Goal: Task Accomplishment & Management: Manage account settings

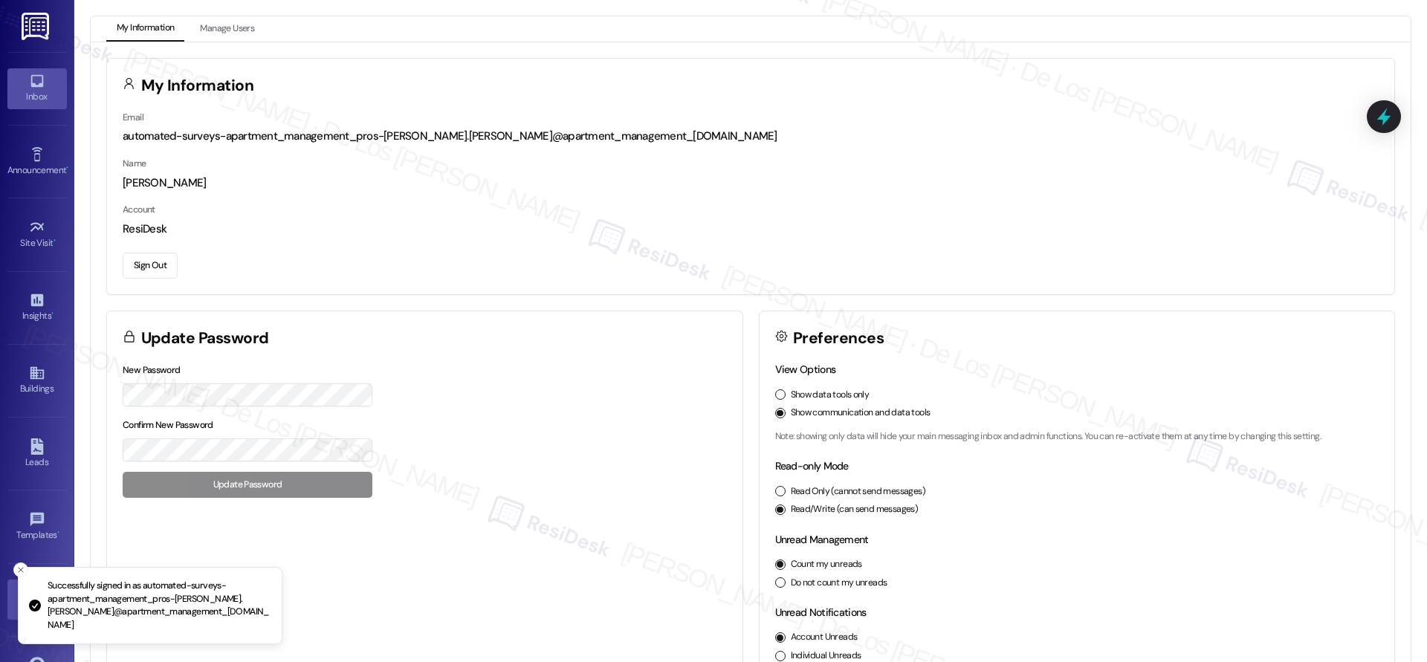
click at [43, 75] on link "Inbox" at bounding box center [36, 88] width 59 height 40
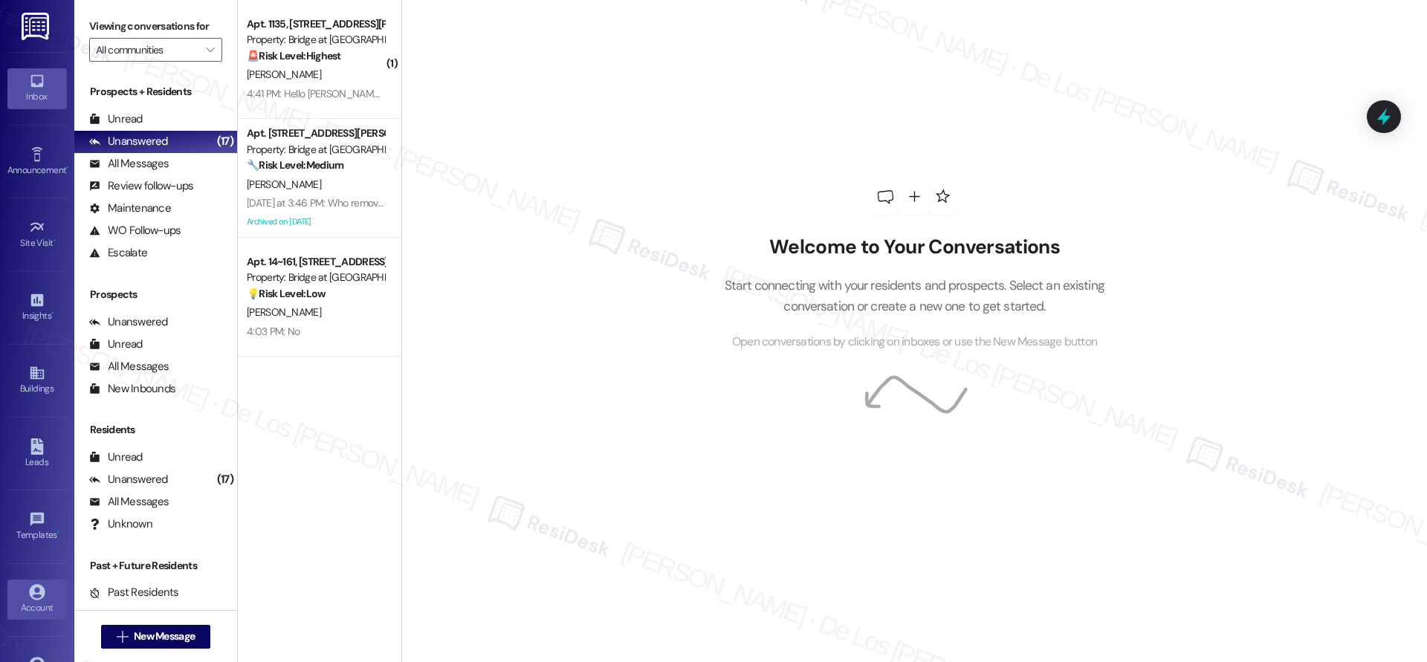
click at [34, 603] on div "Account" at bounding box center [37, 608] width 74 height 15
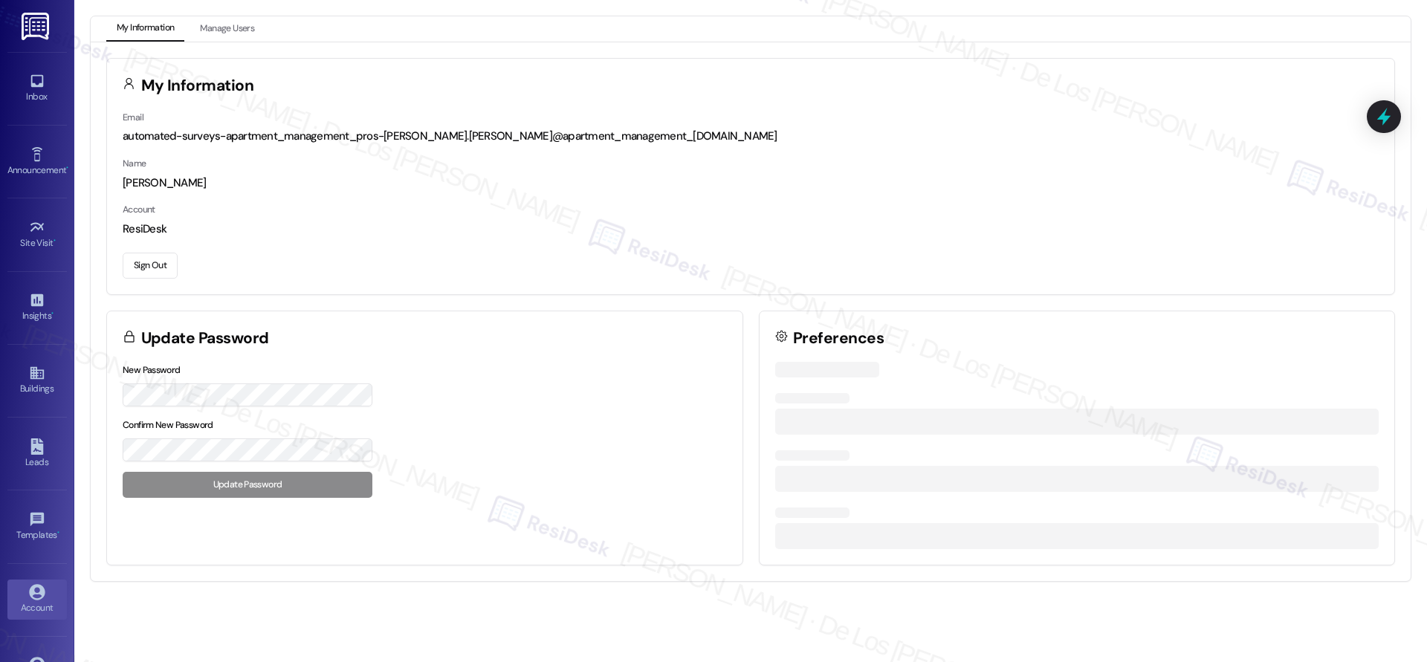
click at [144, 265] on button "Sign Out" at bounding box center [150, 266] width 55 height 26
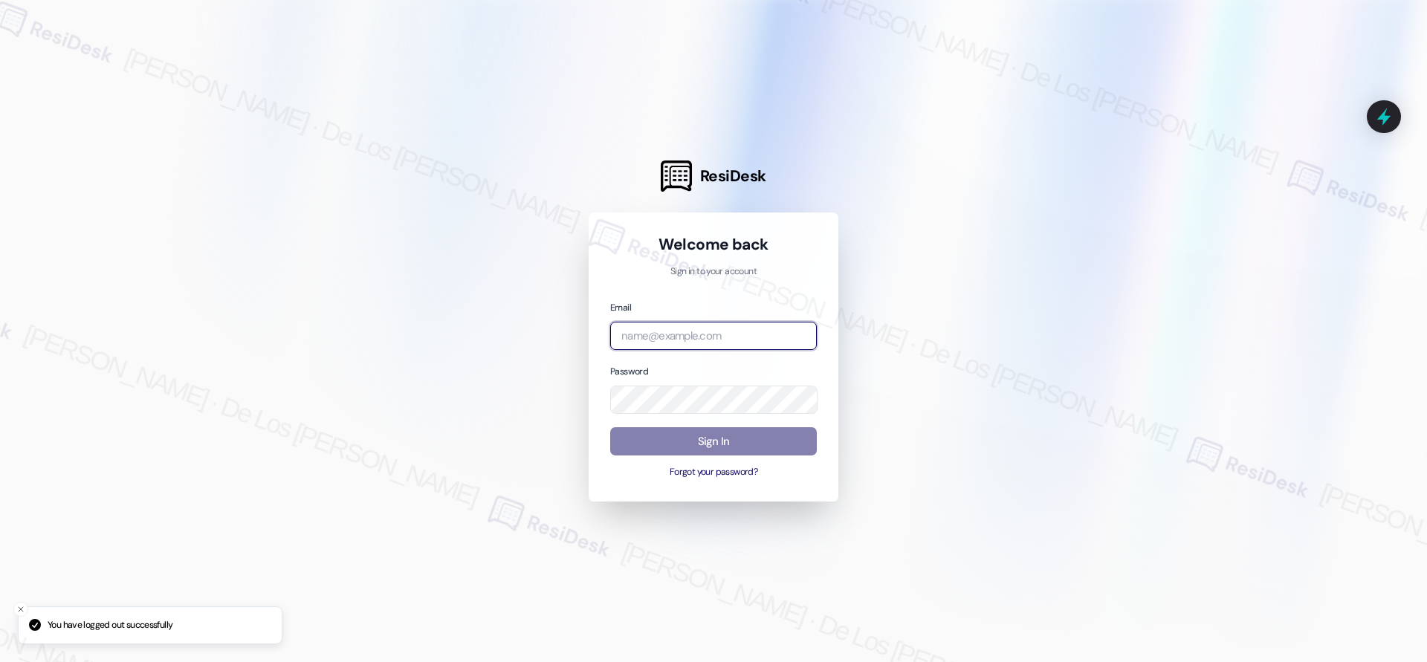
click at [669, 338] on input "email" at bounding box center [713, 336] width 207 height 29
type input "automated-surveys-venture_communities-[PERSON_NAME].[PERSON_NAME]@venture_[DOMA…"
